Goal: Task Accomplishment & Management: Complete application form

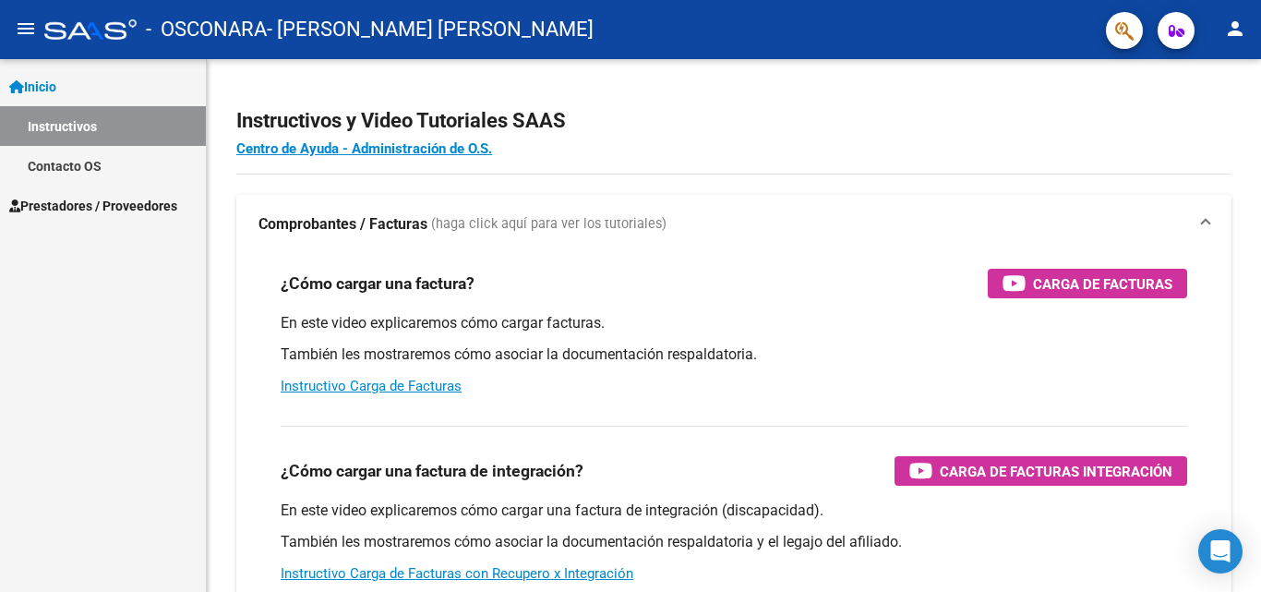
click at [93, 198] on span "Prestadores / Proveedores" at bounding box center [93, 206] width 168 height 20
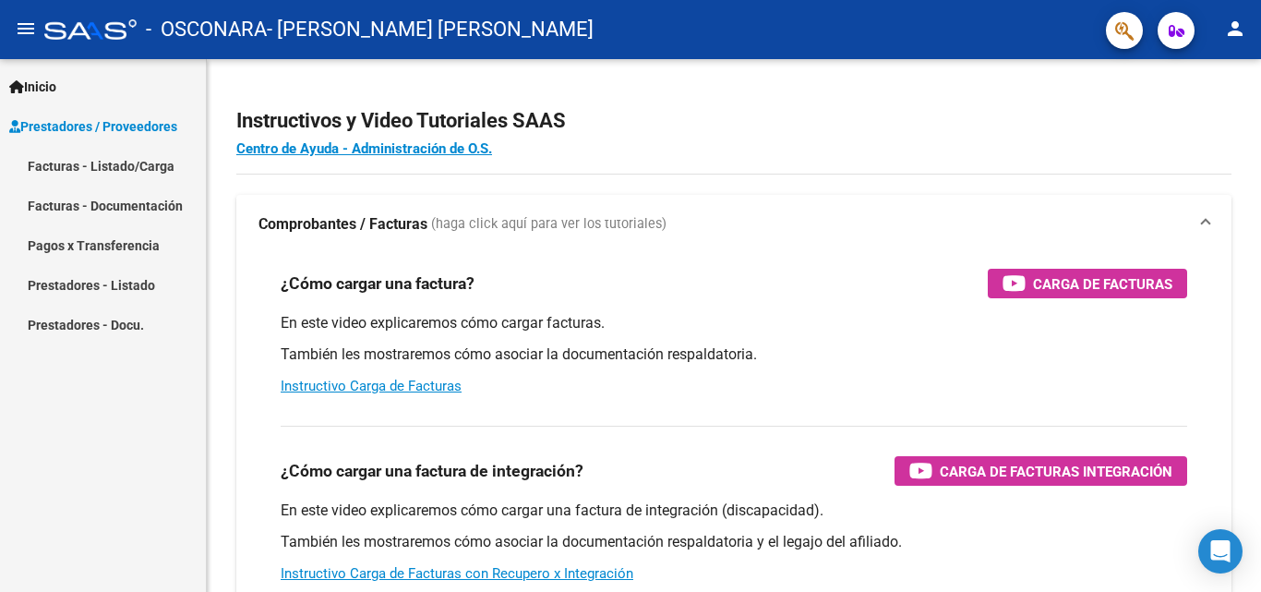
click at [153, 205] on link "Facturas - Documentación" at bounding box center [103, 206] width 206 height 40
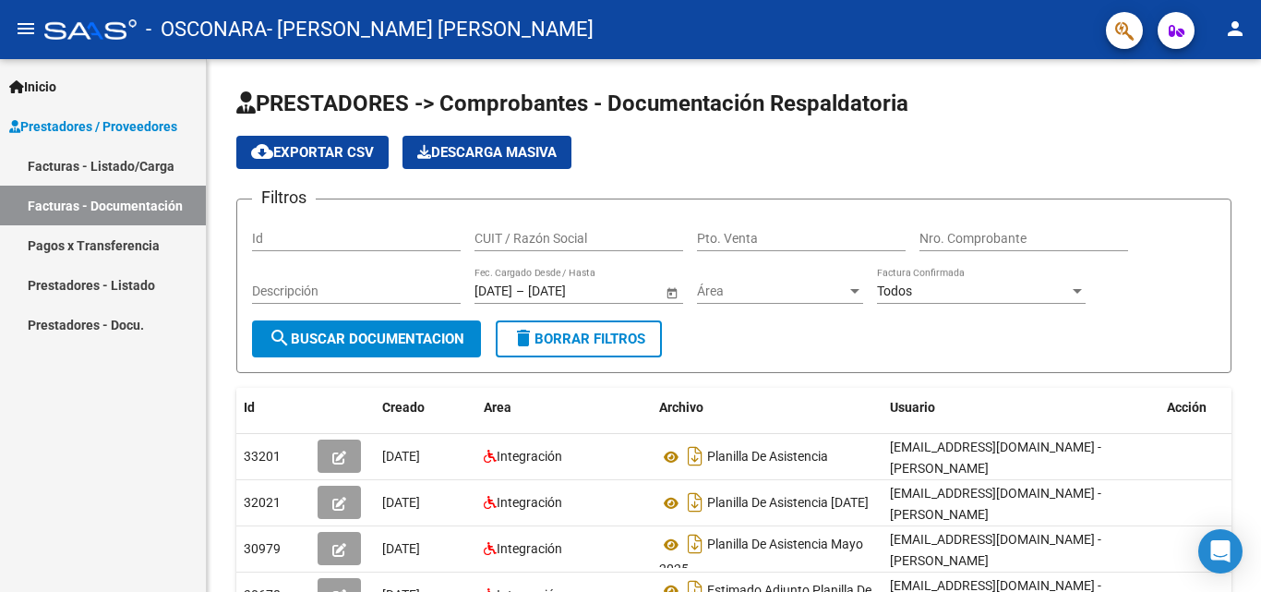
click at [126, 116] on span "Prestadores / Proveedores" at bounding box center [93, 126] width 168 height 20
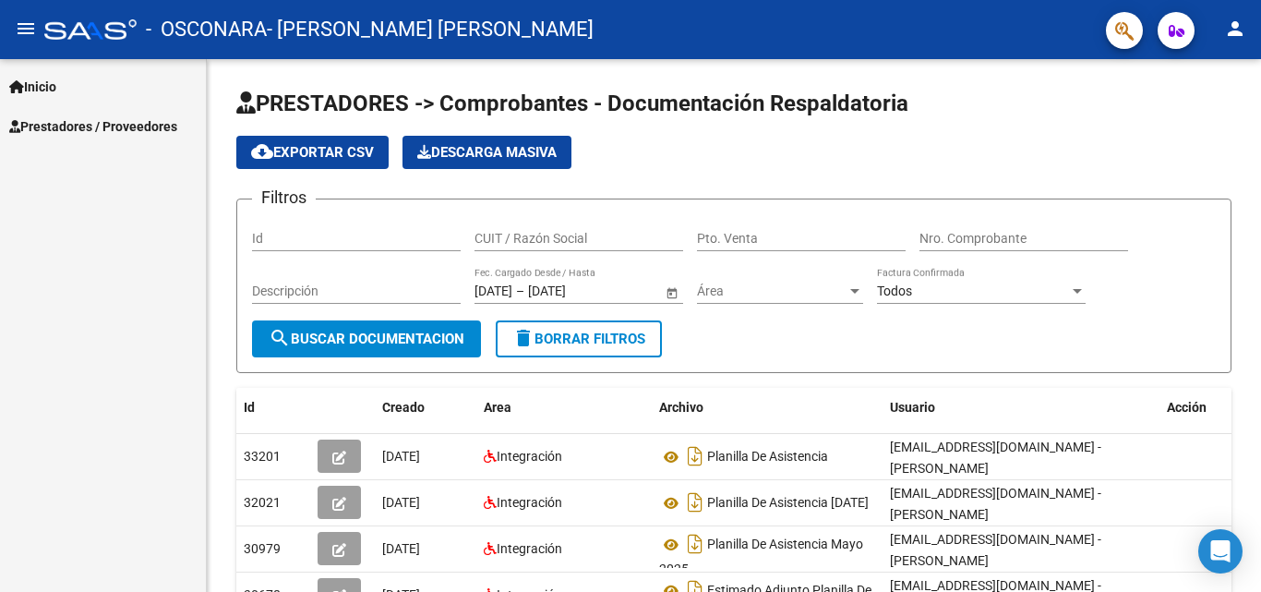
click at [126, 116] on span "Prestadores / Proveedores" at bounding box center [93, 126] width 168 height 20
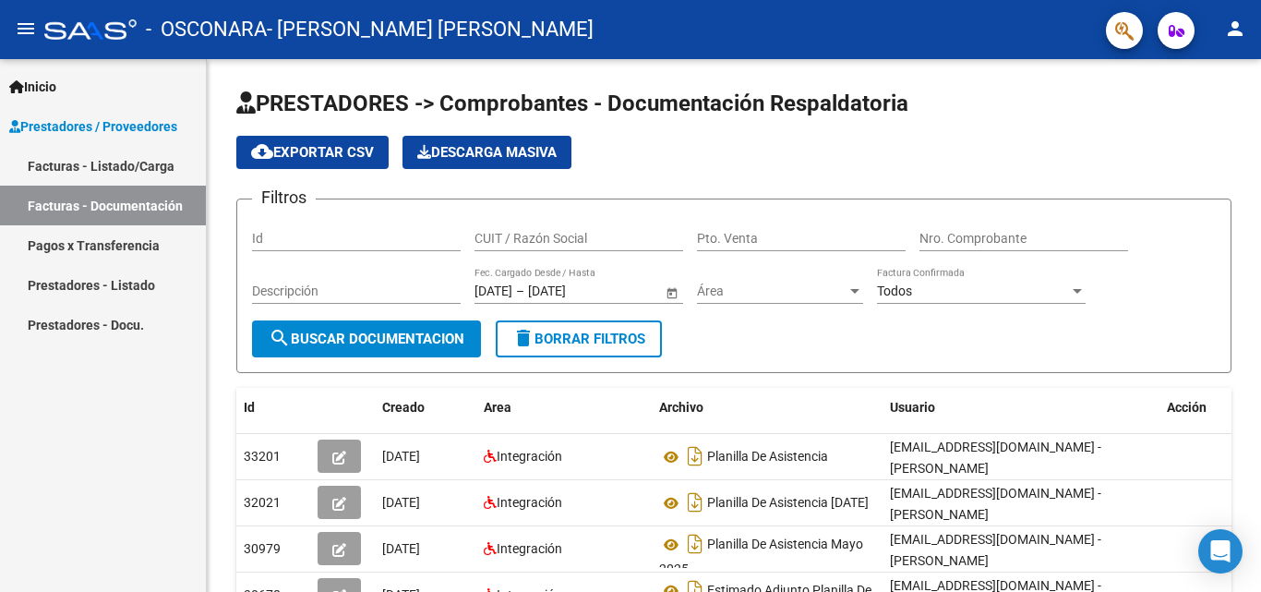
click at [126, 205] on link "Facturas - Documentación" at bounding box center [103, 206] width 206 height 40
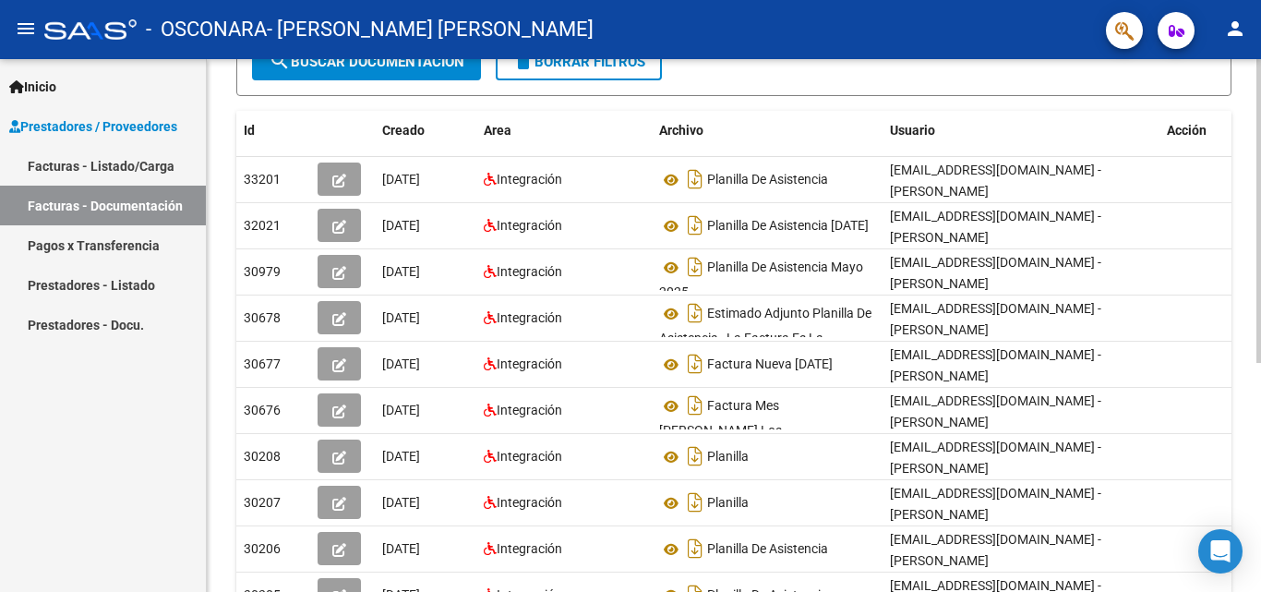
scroll to position [402, 0]
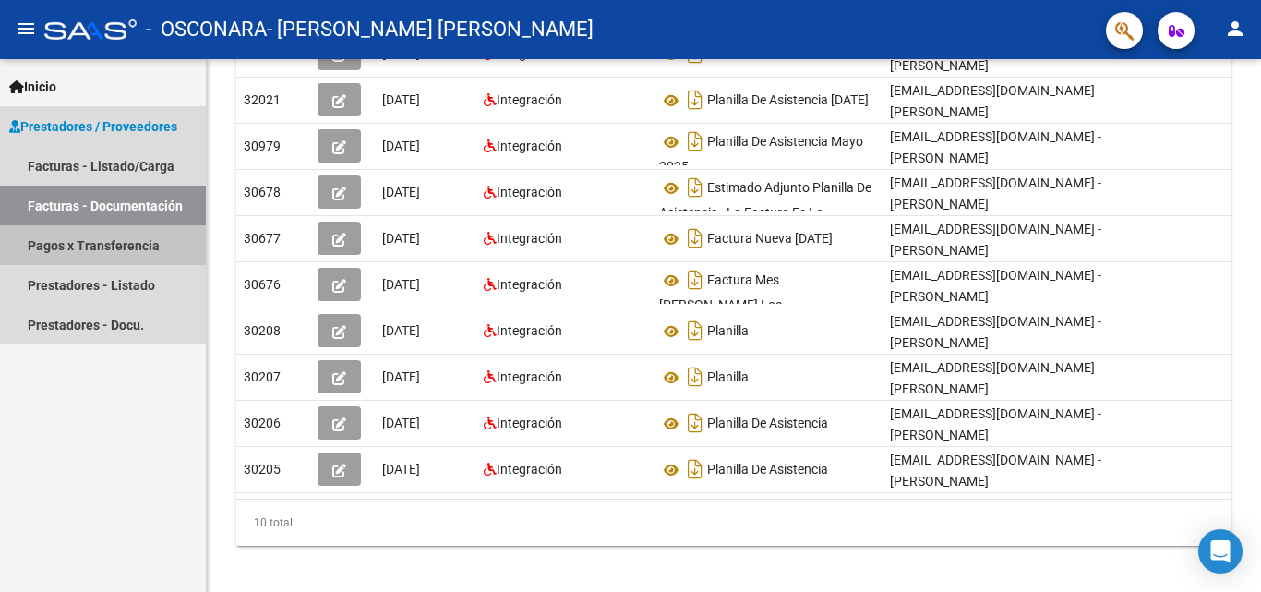
click at [126, 238] on link "Pagos x Transferencia" at bounding box center [103, 245] width 206 height 40
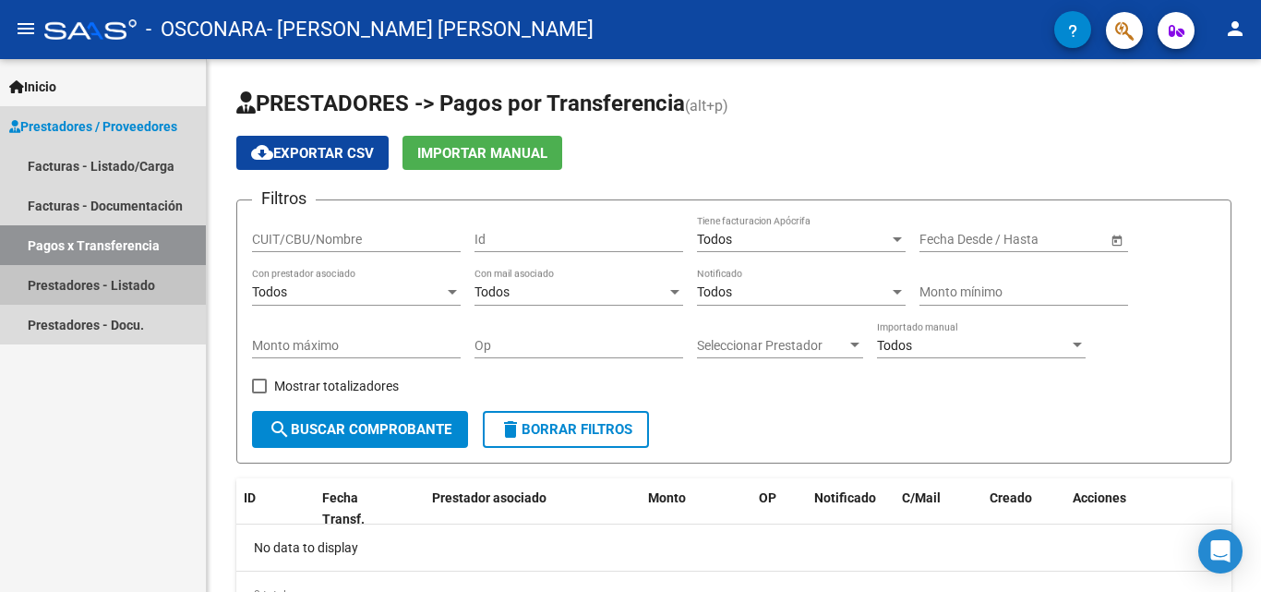
click at [114, 276] on link "Prestadores - Listado" at bounding box center [103, 285] width 206 height 40
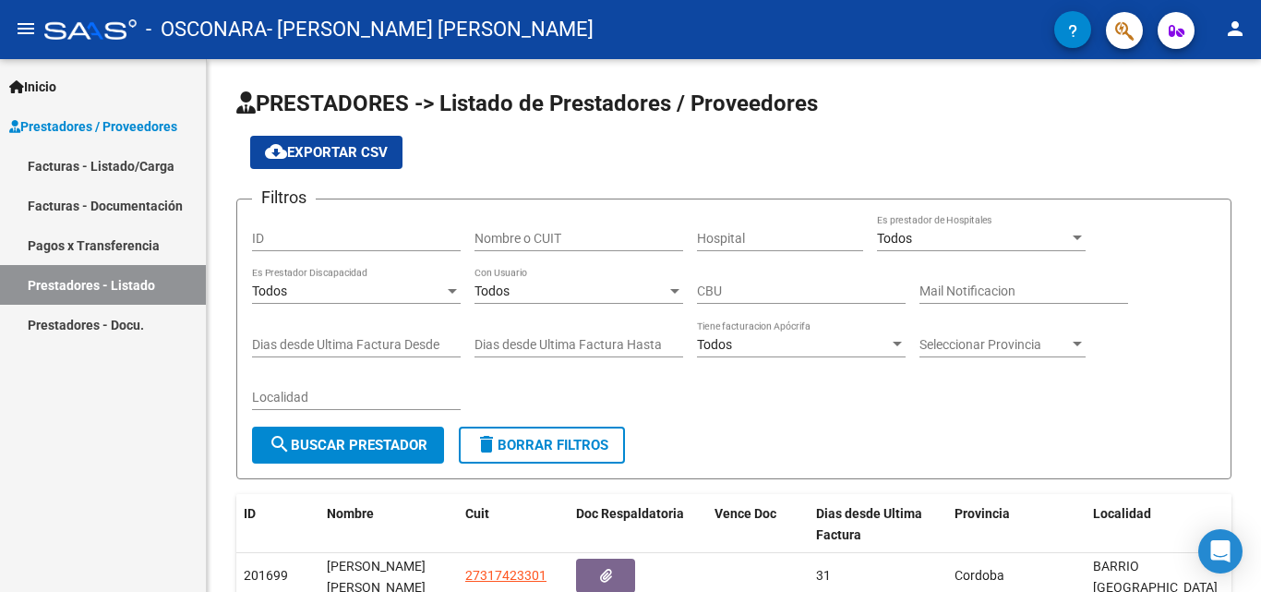
click at [114, 159] on link "Facturas - Listado/Carga" at bounding box center [103, 166] width 206 height 40
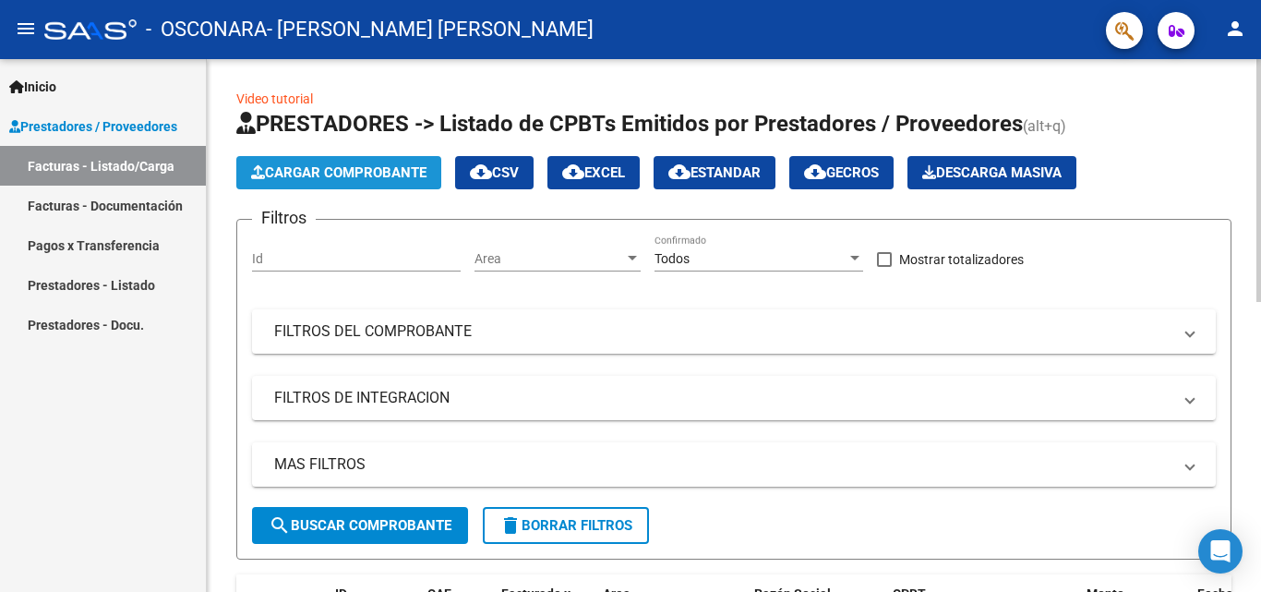
click at [377, 173] on span "Cargar Comprobante" at bounding box center [338, 172] width 175 height 17
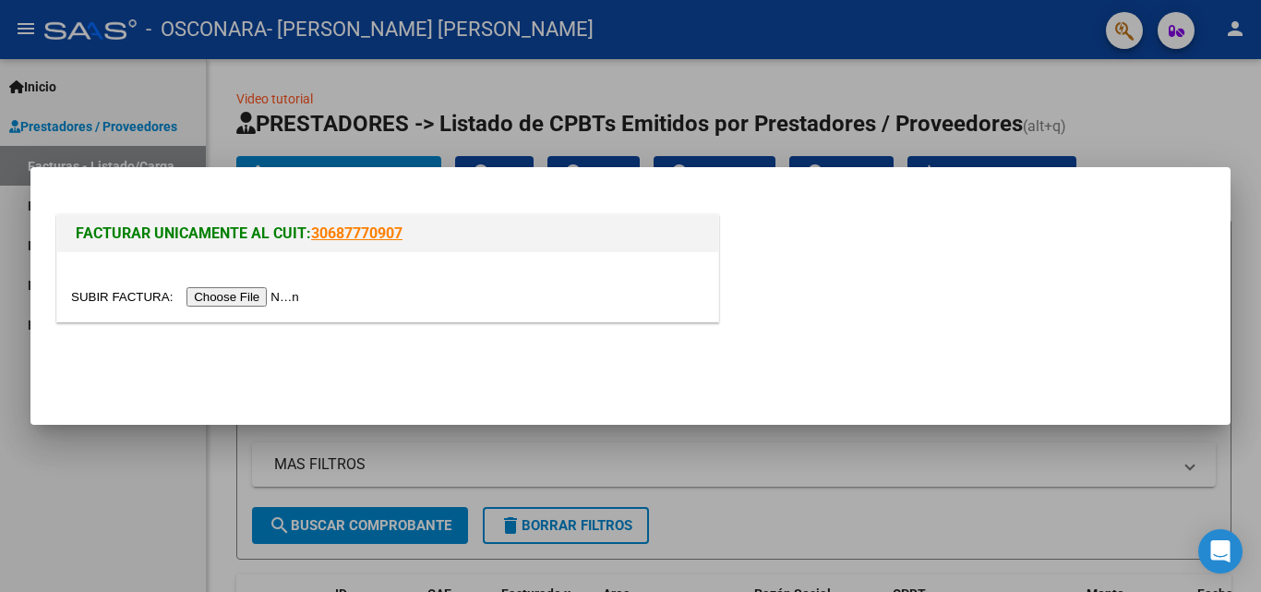
click at [258, 300] on input "file" at bounding box center [188, 296] width 234 height 19
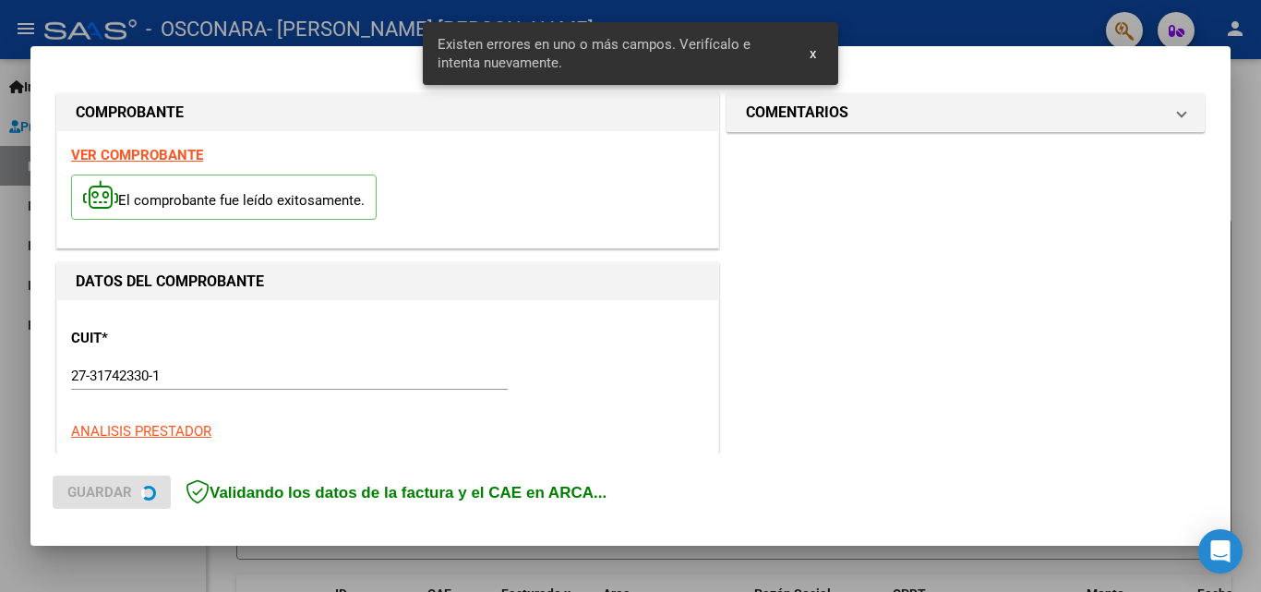
scroll to position [451, 0]
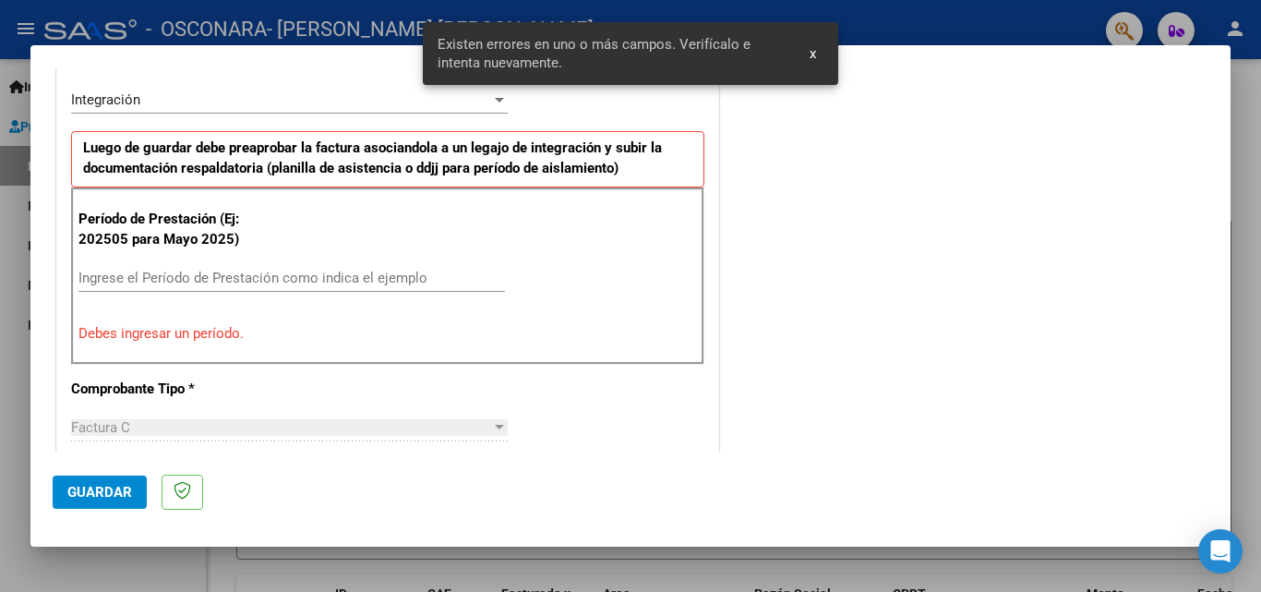
click at [114, 278] on input "Ingrese el Período de Prestación como indica el ejemplo" at bounding box center [291, 278] width 426 height 17
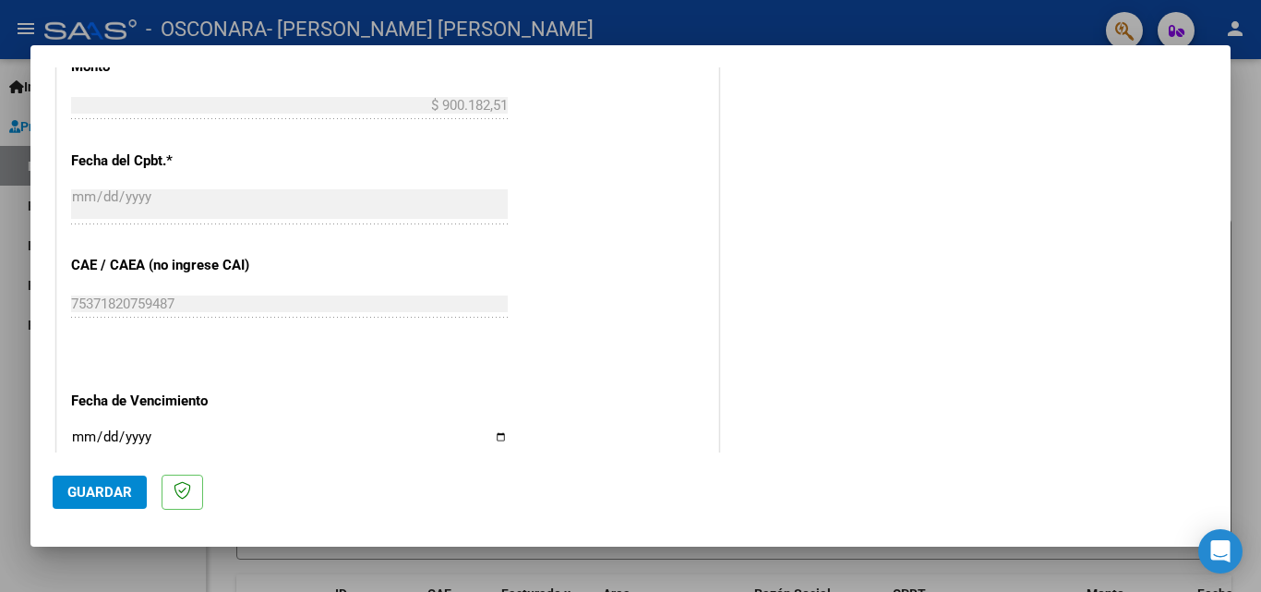
scroll to position [1098, 0]
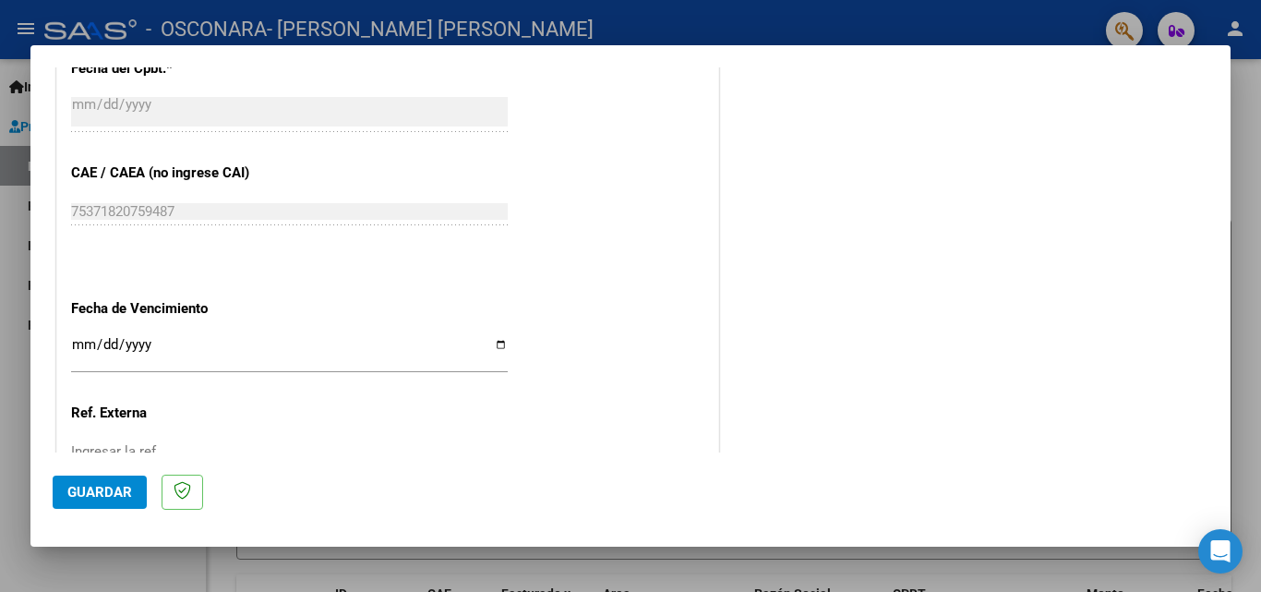
type input "202508"
click at [487, 343] on input "Ingresar la fecha" at bounding box center [289, 352] width 437 height 30
click at [499, 342] on input "Ingresar la fecha" at bounding box center [289, 352] width 437 height 30
type input "[DATE]"
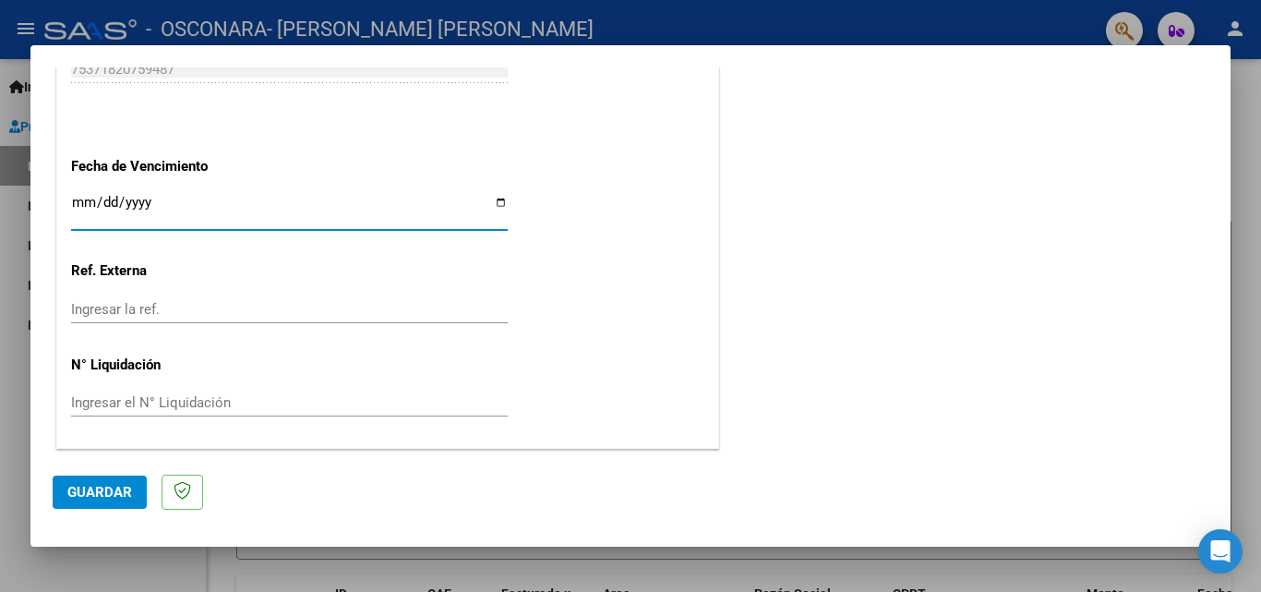
click at [105, 485] on span "Guardar" at bounding box center [99, 492] width 65 height 17
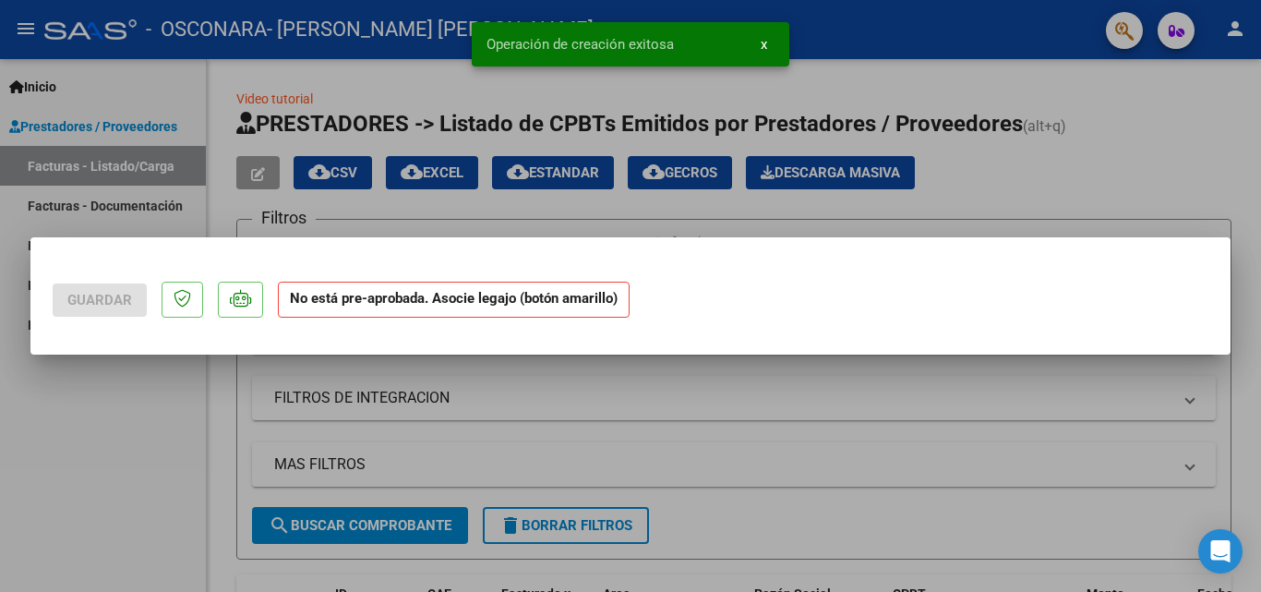
scroll to position [0, 0]
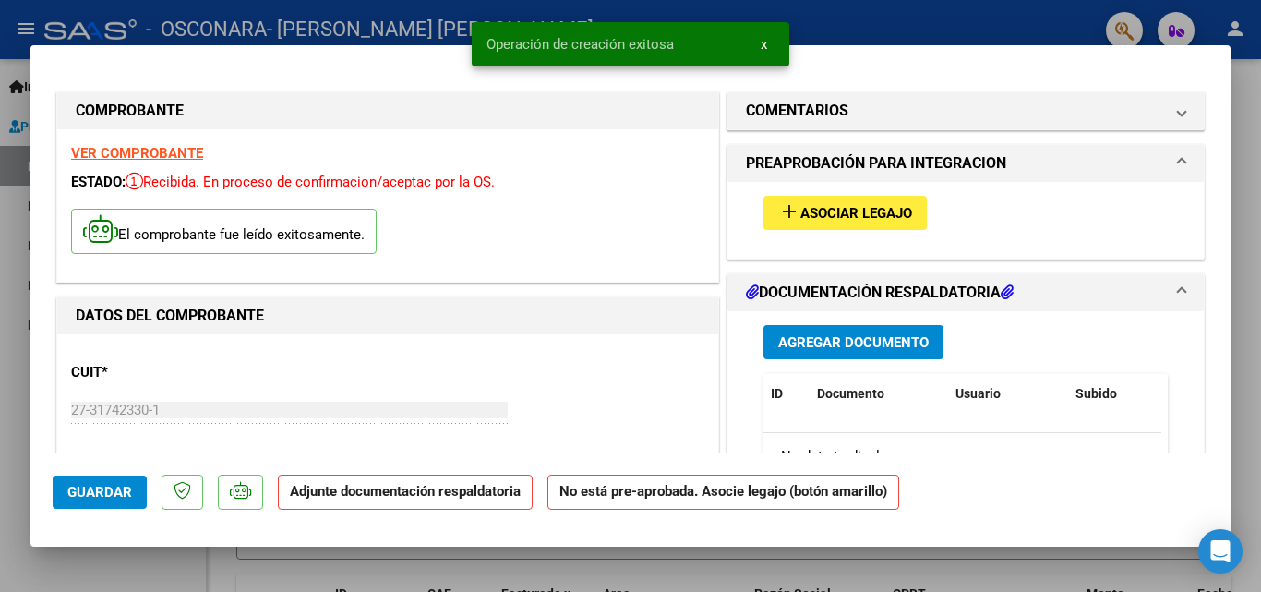
click at [871, 211] on span "Asociar Legajo" at bounding box center [856, 213] width 112 height 17
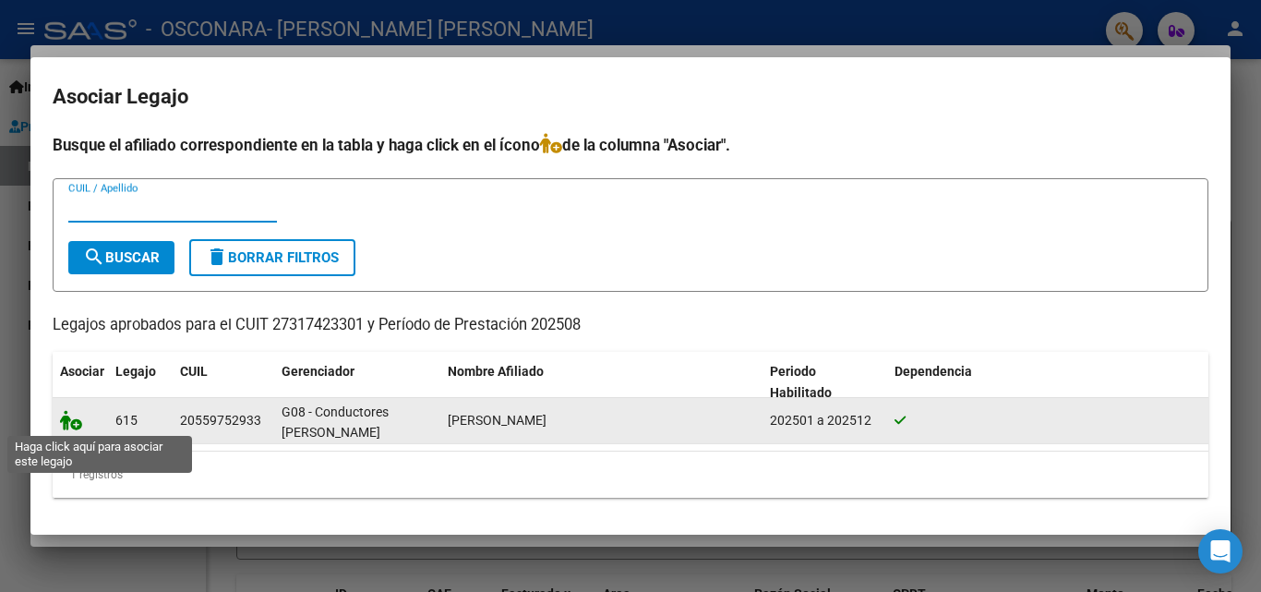
click at [70, 420] on icon at bounding box center [71, 420] width 22 height 20
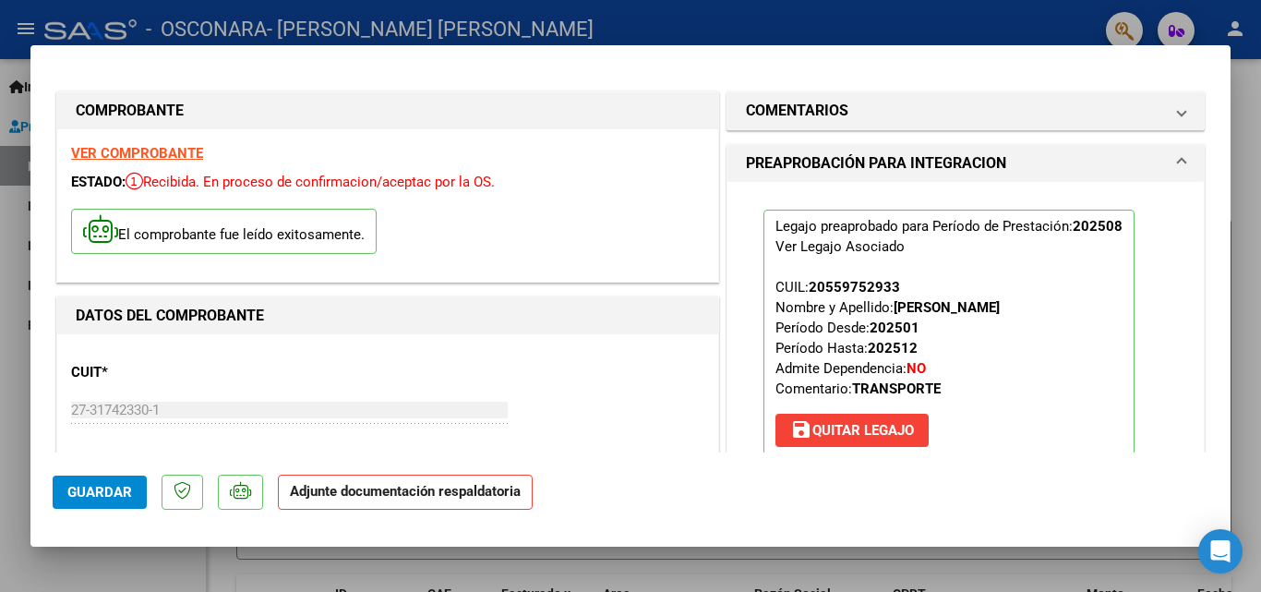
scroll to position [277, 0]
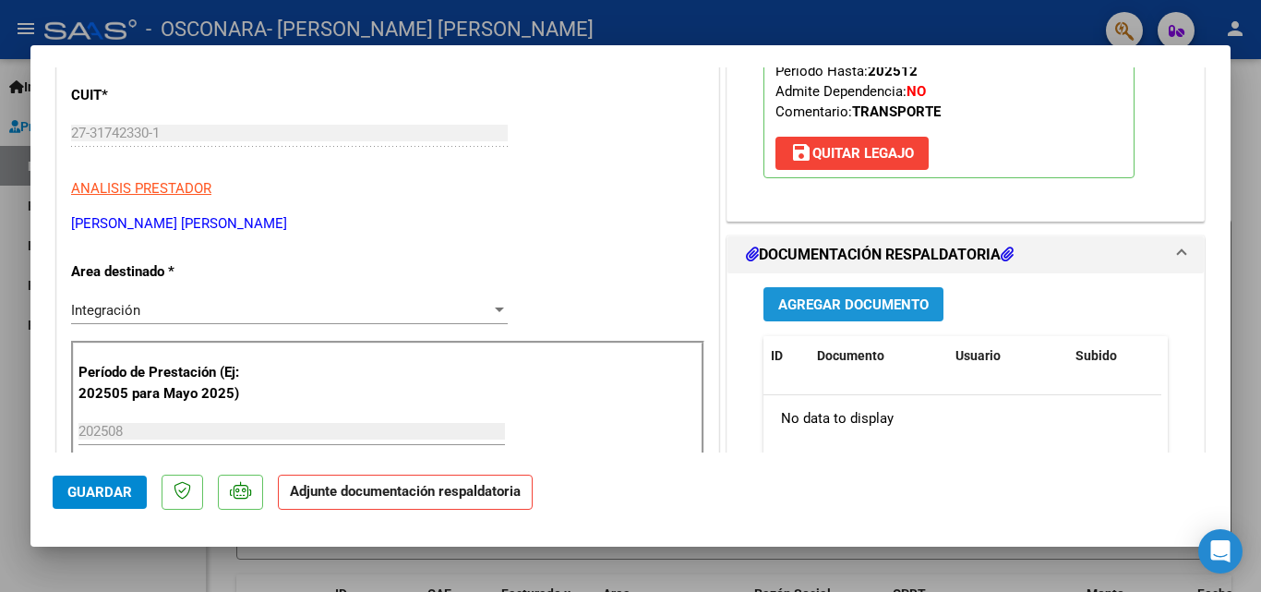
click at [866, 296] on span "Agregar Documento" at bounding box center [853, 304] width 150 height 17
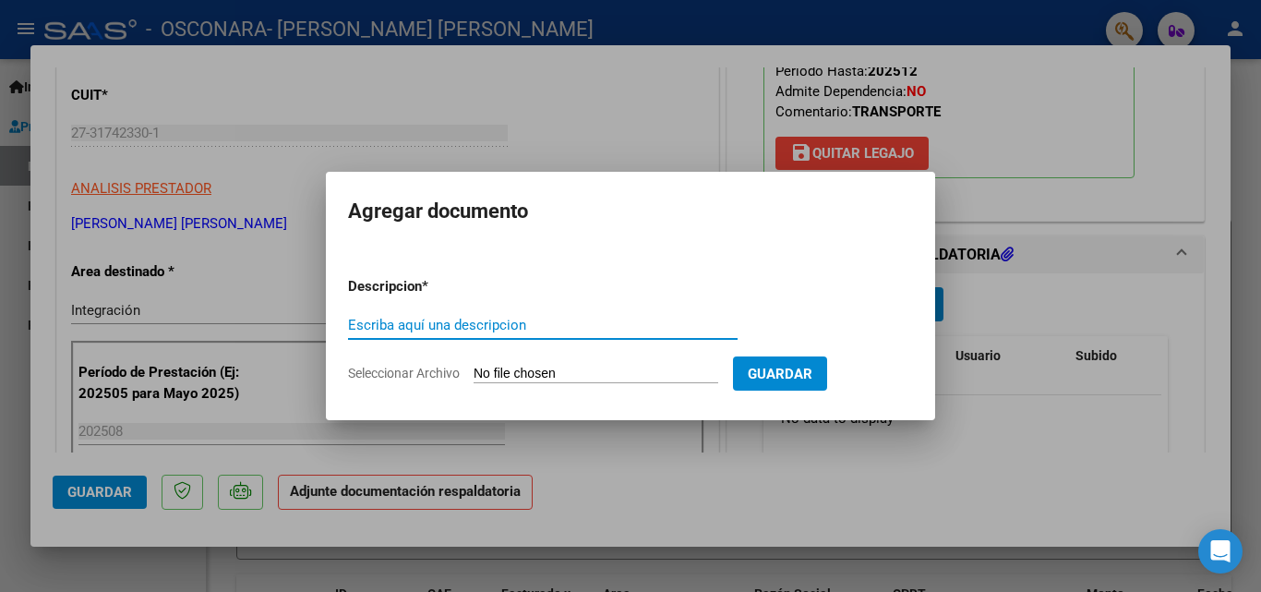
click at [530, 317] on input "Escriba aquí una descripcion" at bounding box center [543, 325] width 390 height 17
type input "PLANILLA DE ASISTENCIA"
drag, startPoint x: 683, startPoint y: 361, endPoint x: 672, endPoint y: 361, distance: 11.1
click at [681, 361] on form "Descripcion * PLANILLA DE ASISTENCIA Escriba aquí una descripcion Seleccionar A…" at bounding box center [630, 329] width 565 height 135
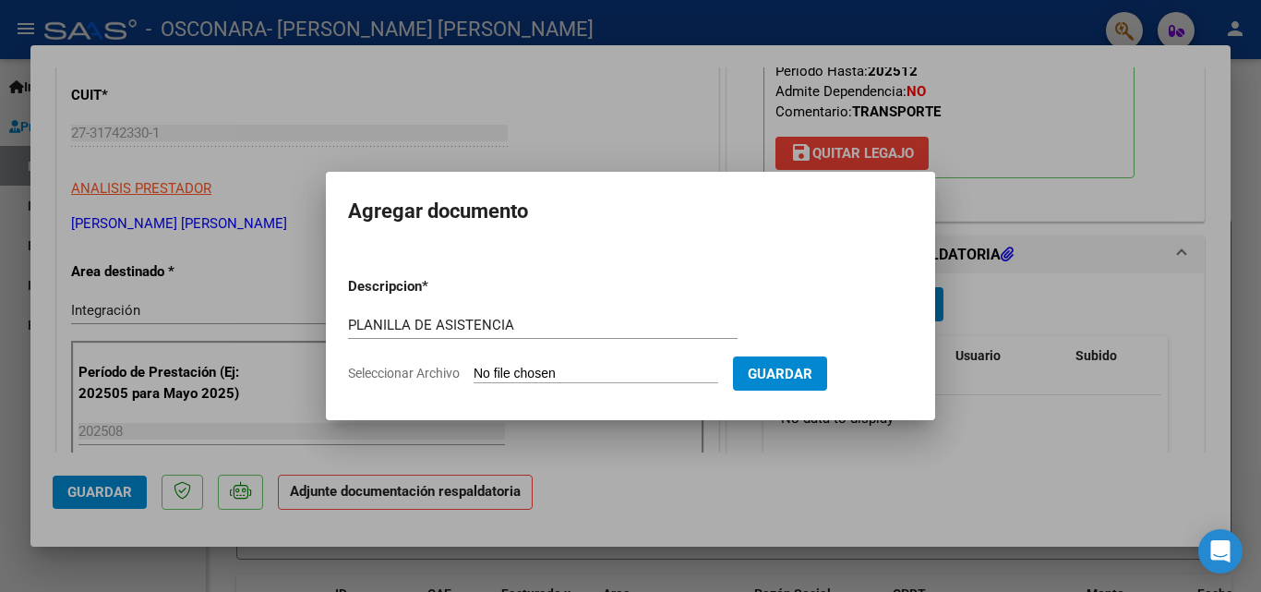
click at [485, 370] on input "Seleccionar Archivo" at bounding box center [596, 375] width 245 height 18
type input "C:\fakepath\[DATE] [PERSON_NAME] .pdf"
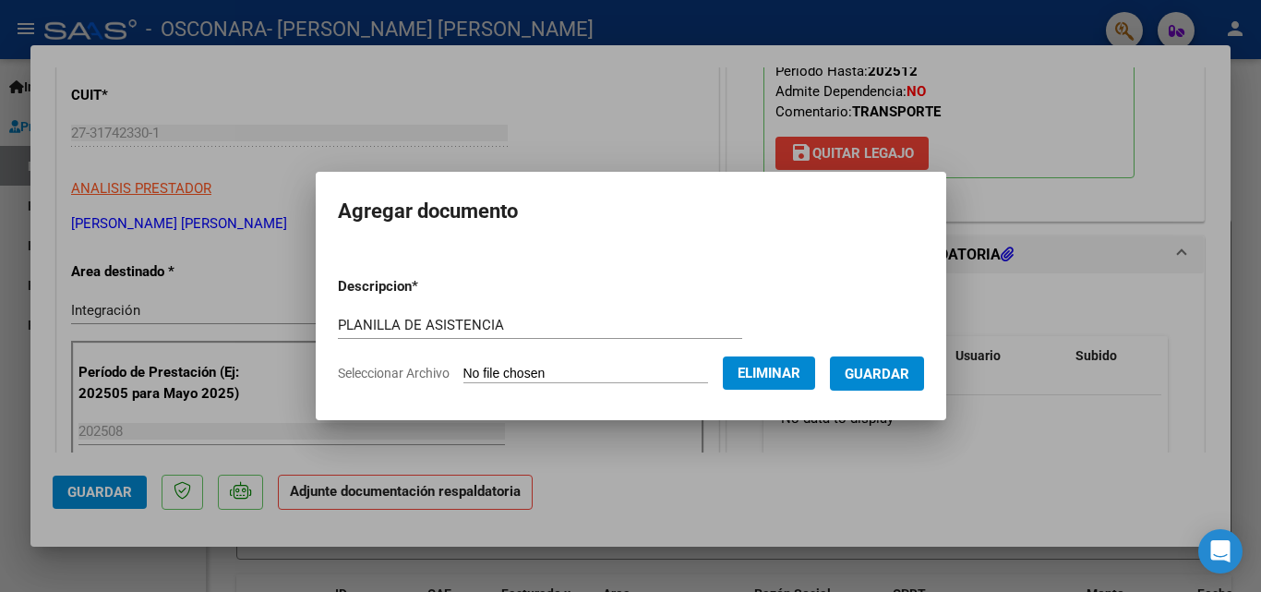
click at [906, 377] on span "Guardar" at bounding box center [877, 374] width 65 height 17
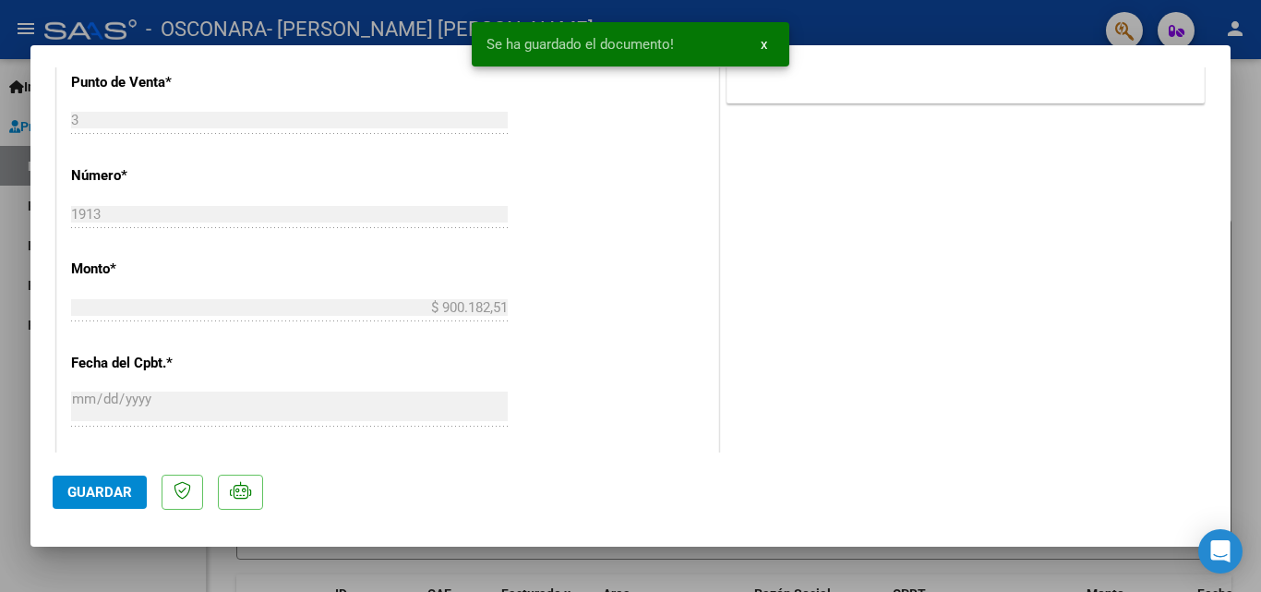
scroll to position [1200, 0]
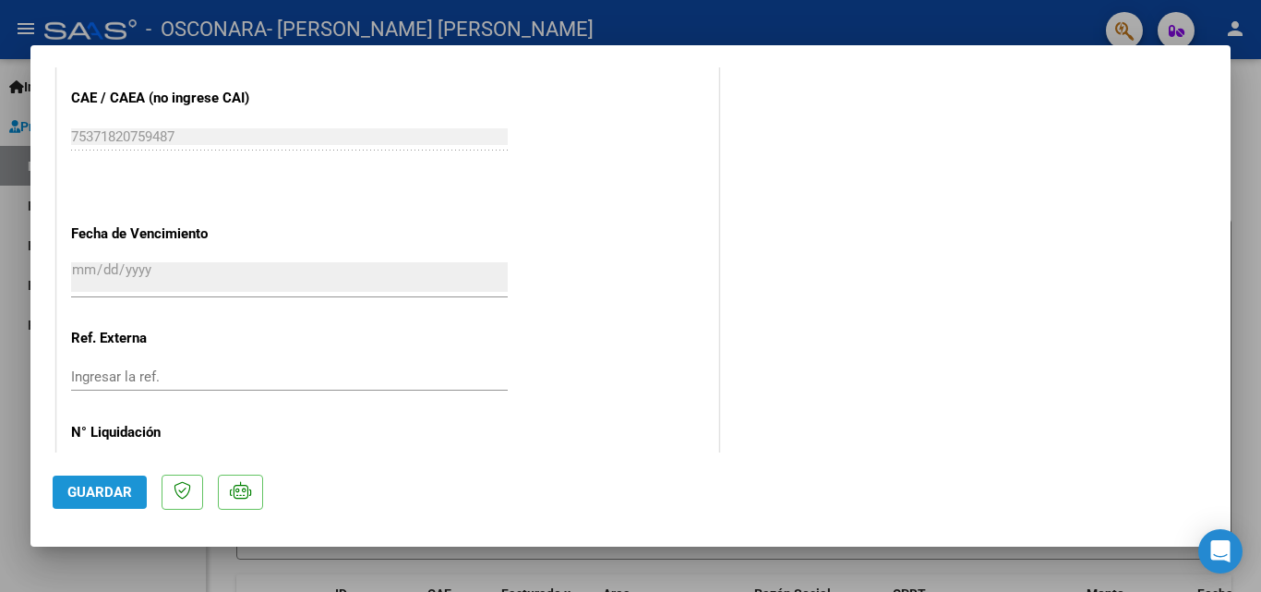
click at [122, 496] on span "Guardar" at bounding box center [99, 492] width 65 height 17
